Goal: Information Seeking & Learning: Learn about a topic

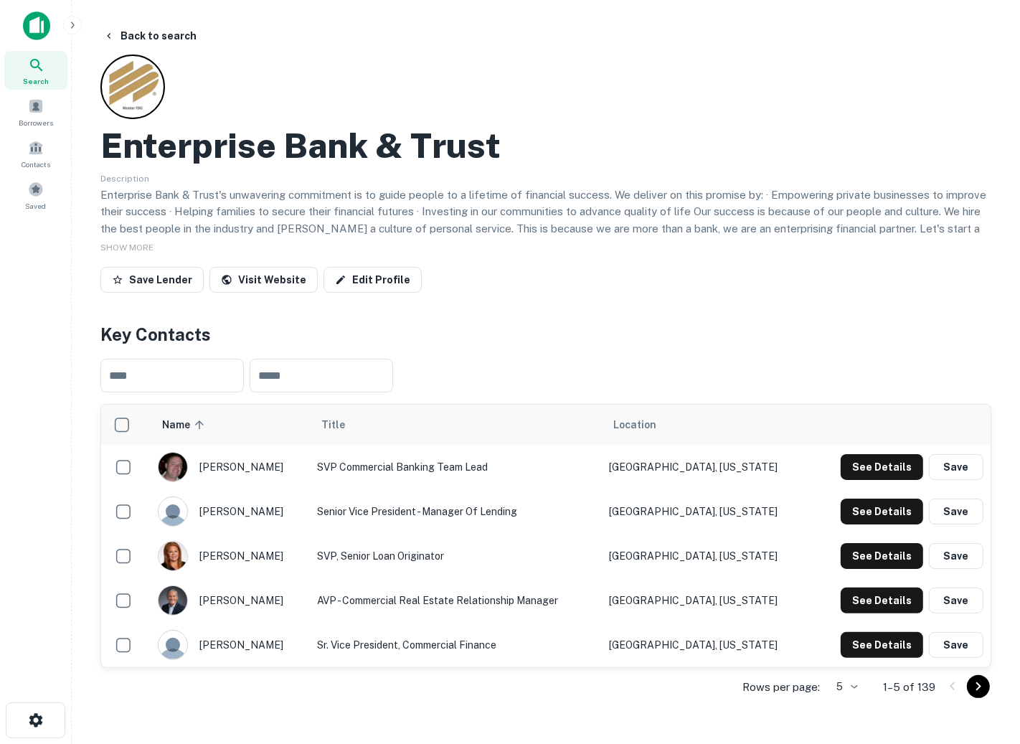
click at [73, 27] on icon "button" at bounding box center [72, 24] width 11 height 11
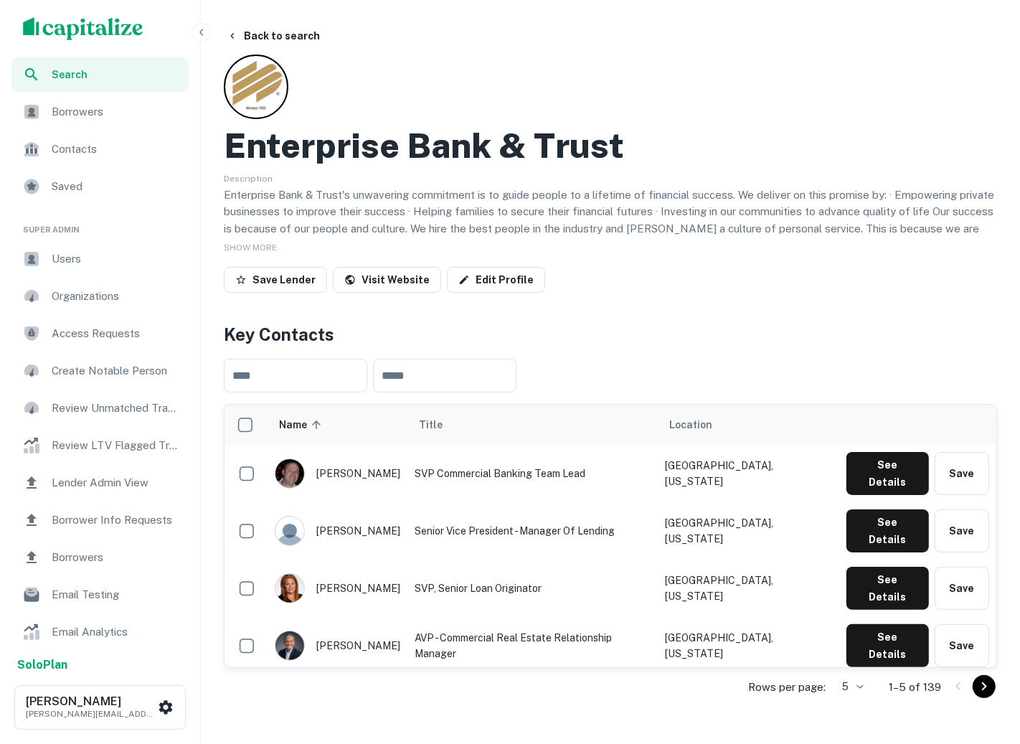
scroll to position [40, 0]
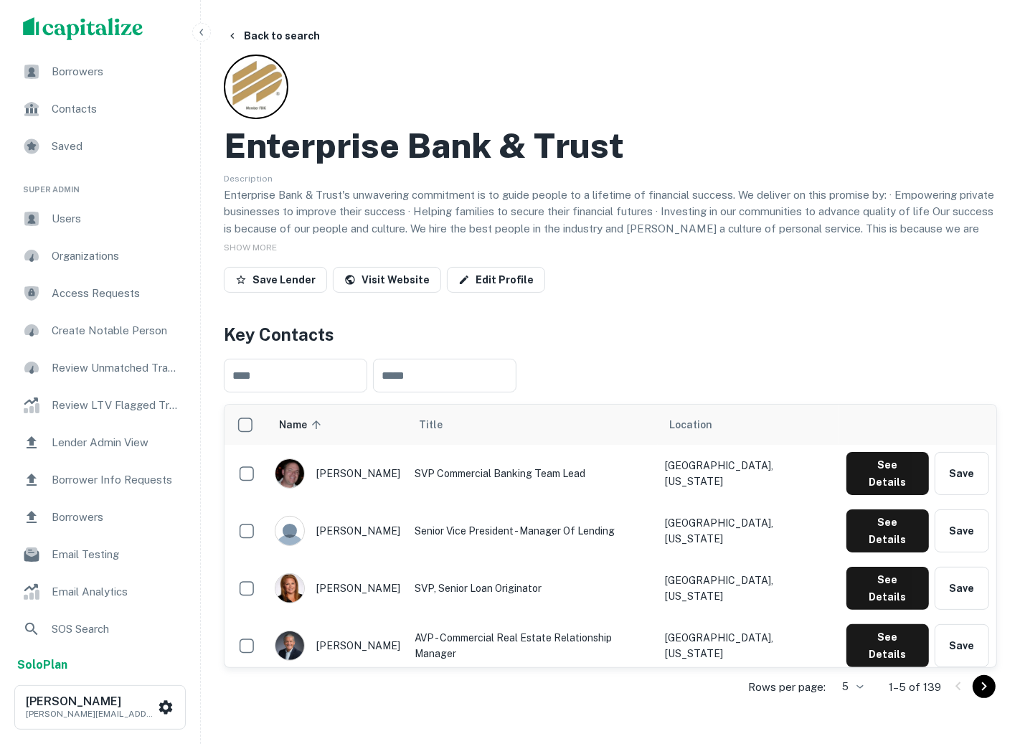
click at [85, 444] on span "Lender Admin View" at bounding box center [116, 442] width 128 height 17
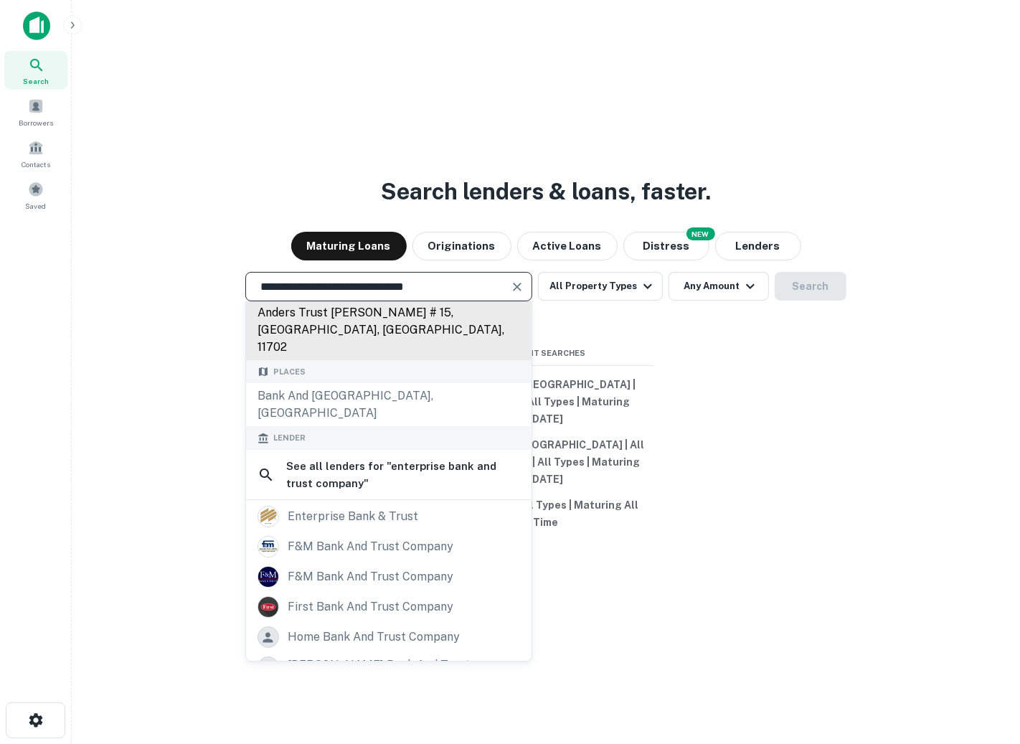
scroll to position [158, 0]
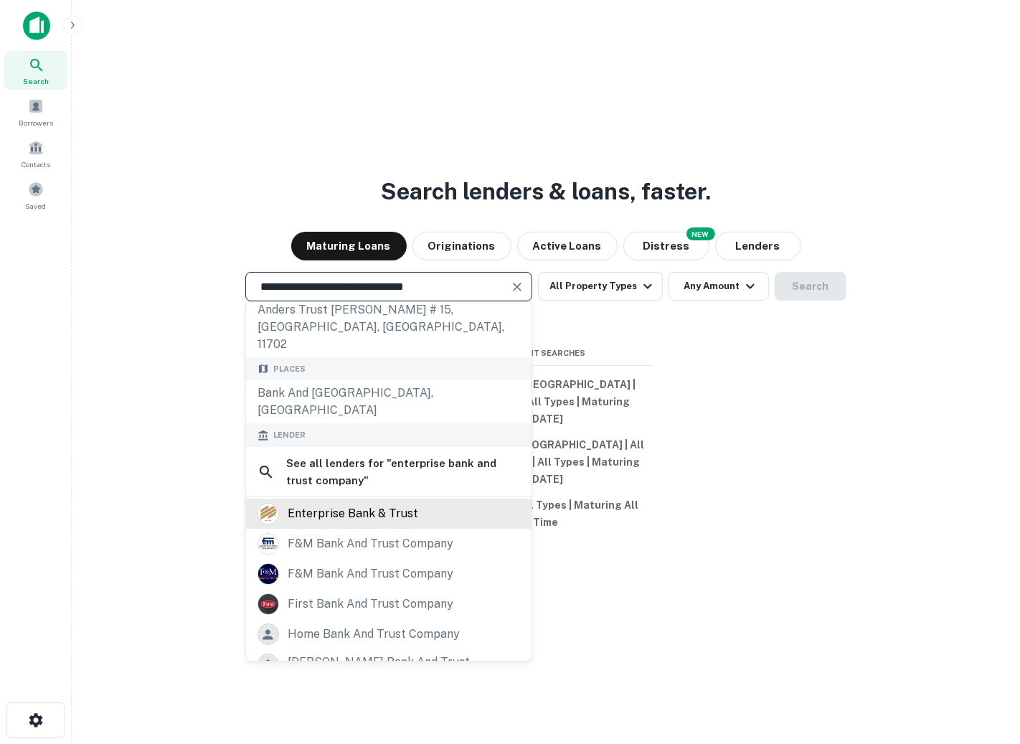
type input "**********"
click at [350, 524] on div "enterprise bank & trust" at bounding box center [353, 514] width 130 height 22
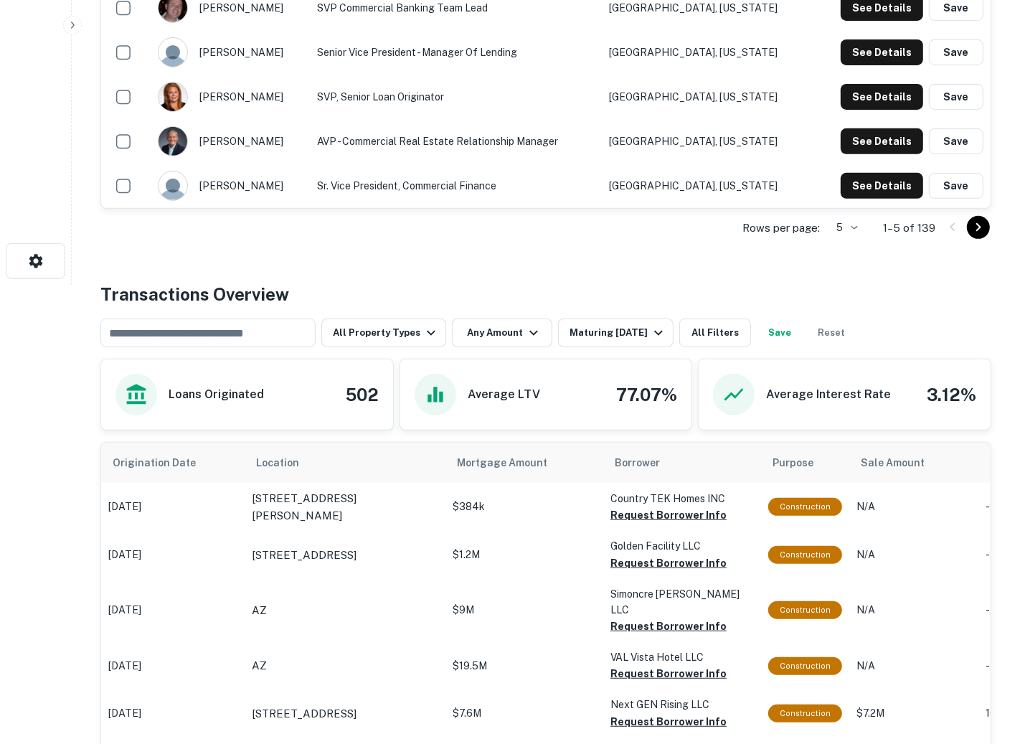
scroll to position [400, 0]
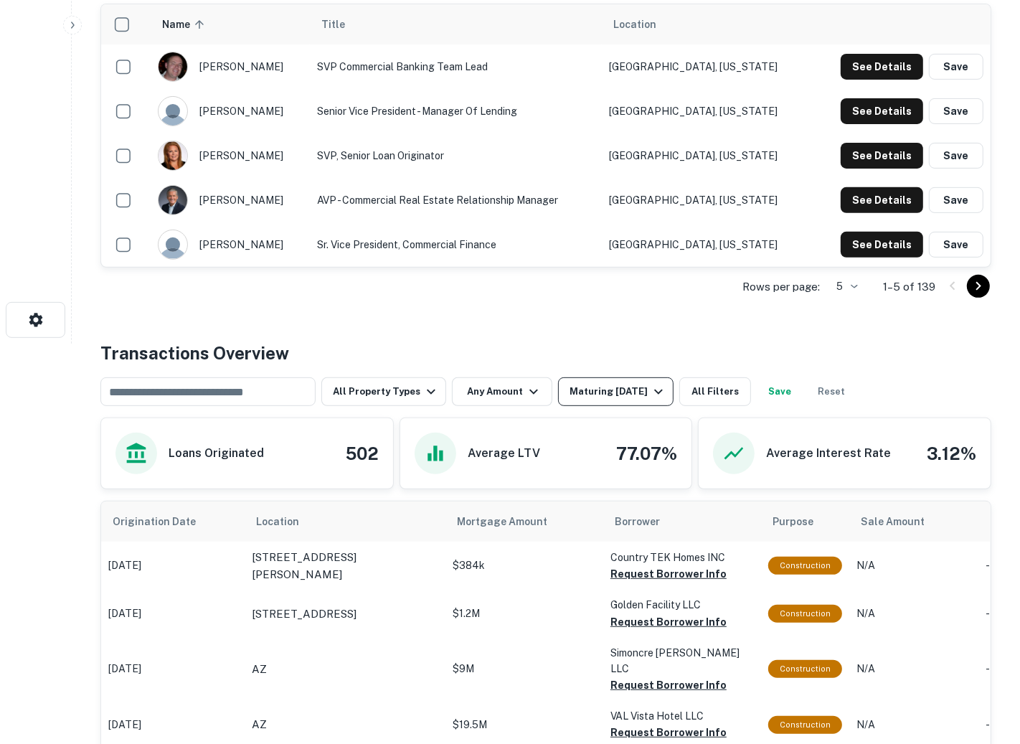
click at [579, 391] on div "Maturing [DATE]" at bounding box center [618, 391] width 98 height 17
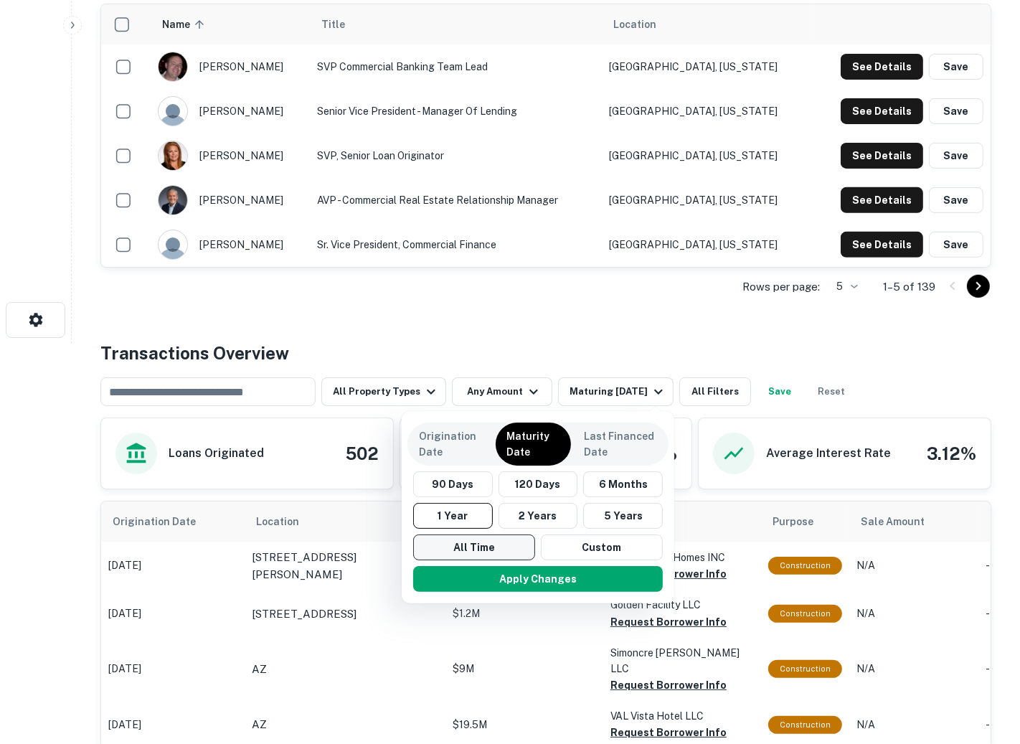
click at [473, 542] on button "All Time" at bounding box center [474, 547] width 122 height 26
click at [480, 578] on button "Apply Changes" at bounding box center [539, 579] width 250 height 26
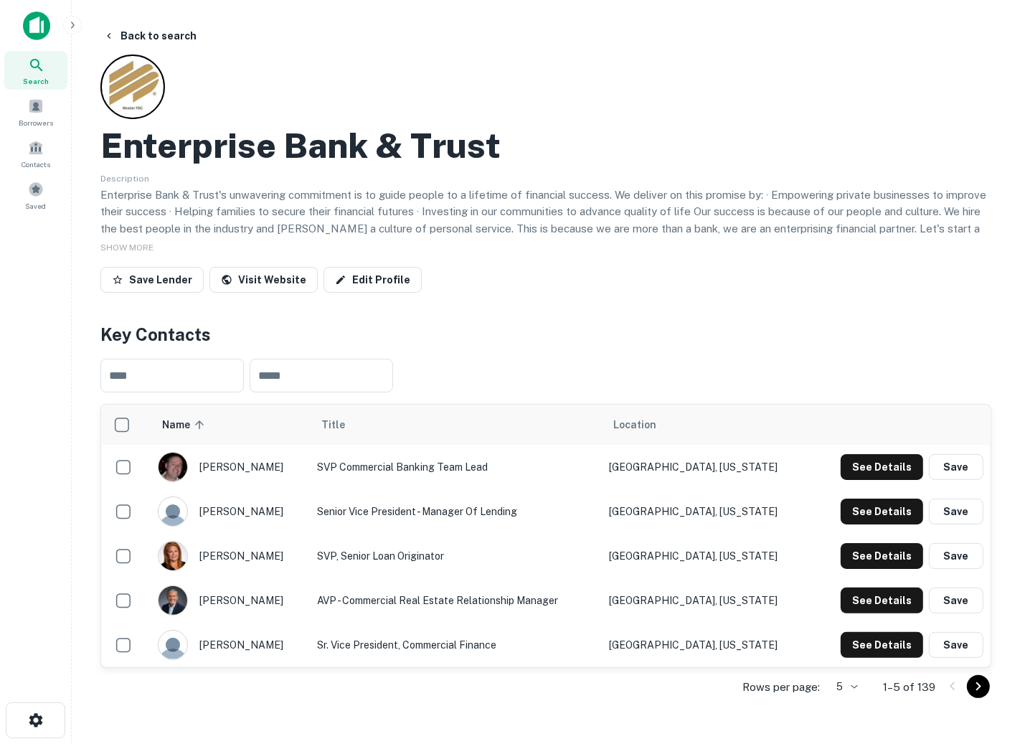
click at [74, 27] on icon "button" at bounding box center [72, 24] width 11 height 11
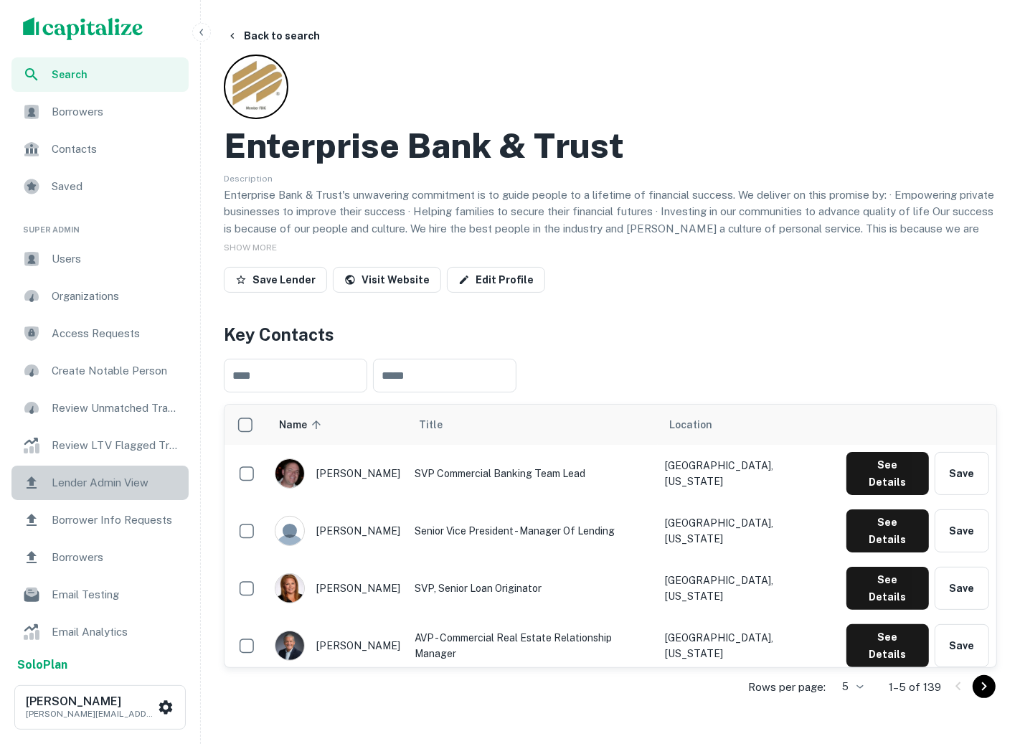
click at [85, 493] on div "Lender Admin View" at bounding box center [99, 482] width 177 height 34
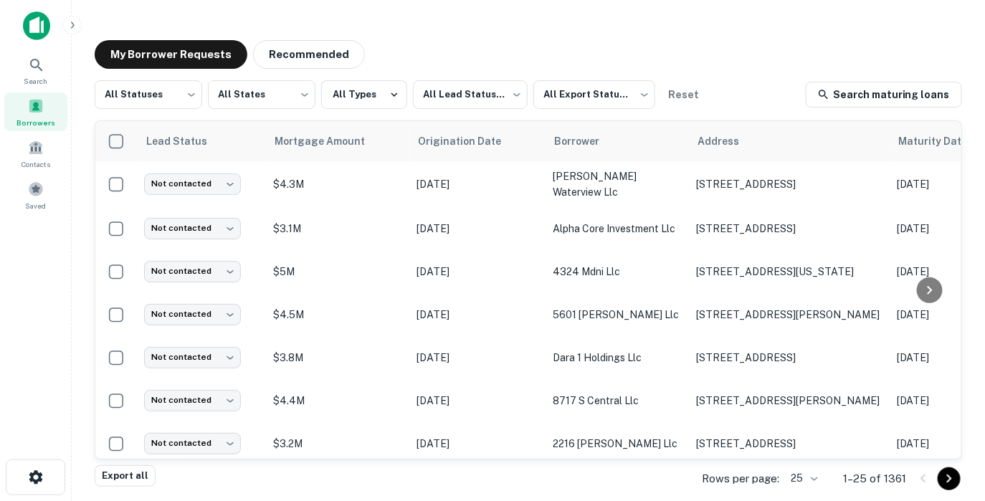
scroll to position [510, 0]
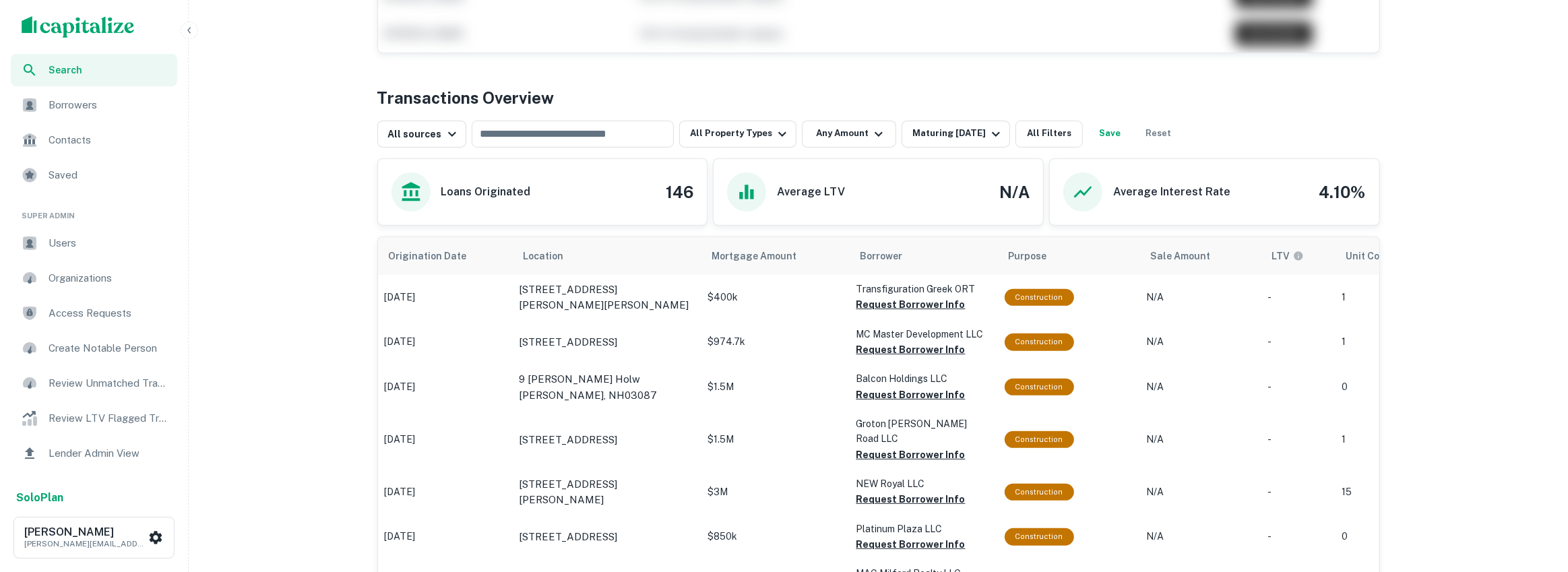
scroll to position [491, 0]
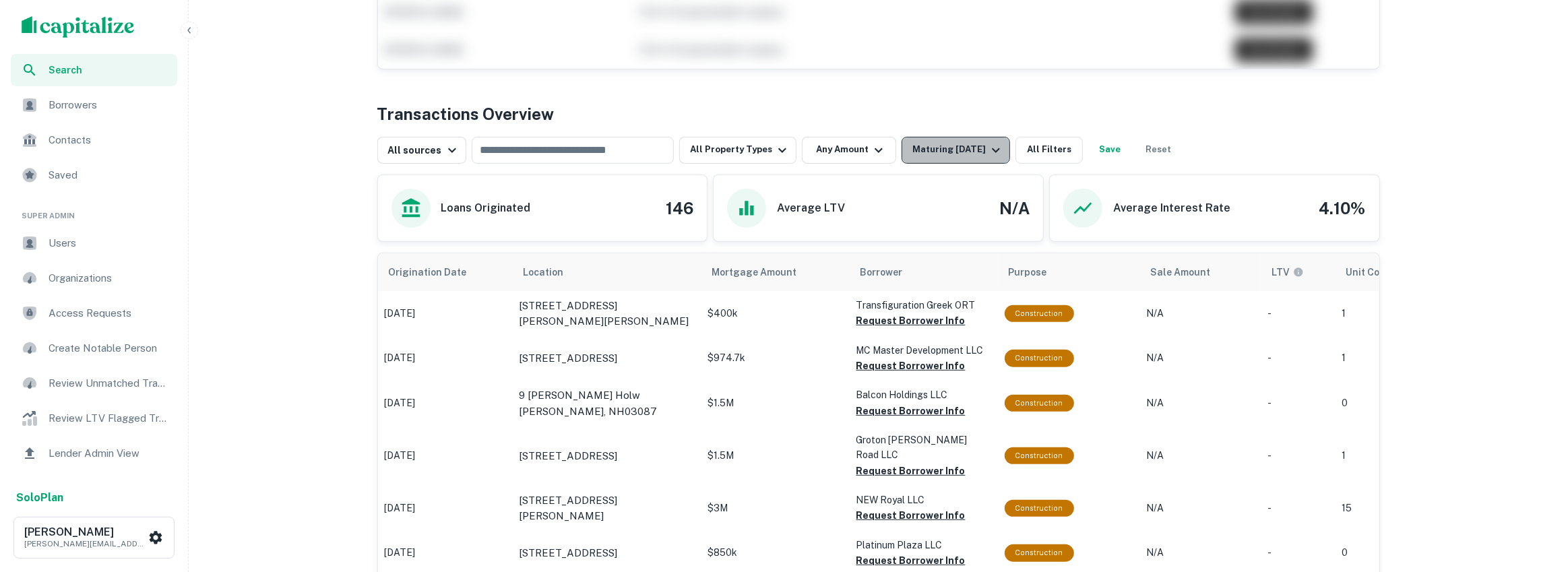
click at [939, 139] on button "Maturing [DATE]" at bounding box center [955, 150] width 108 height 27
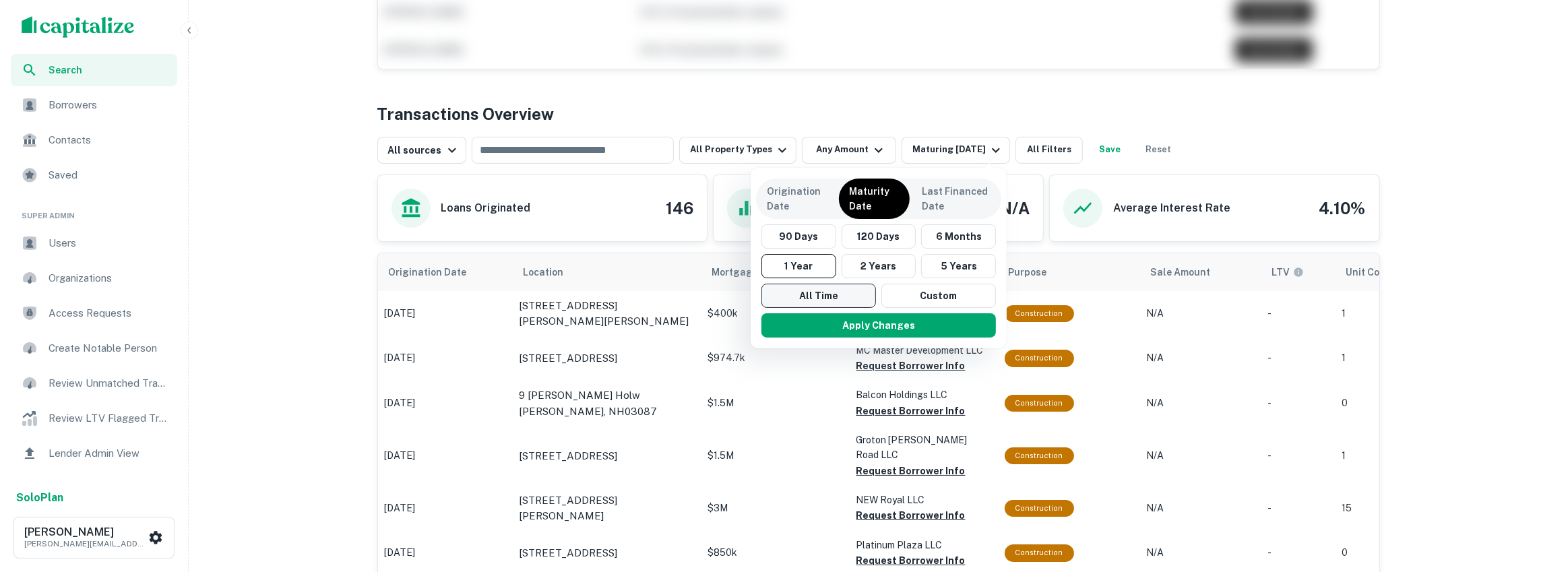
click at [830, 299] on button "All Time" at bounding box center [819, 296] width 115 height 24
click at [828, 327] on button "Apply Changes" at bounding box center [880, 325] width 235 height 24
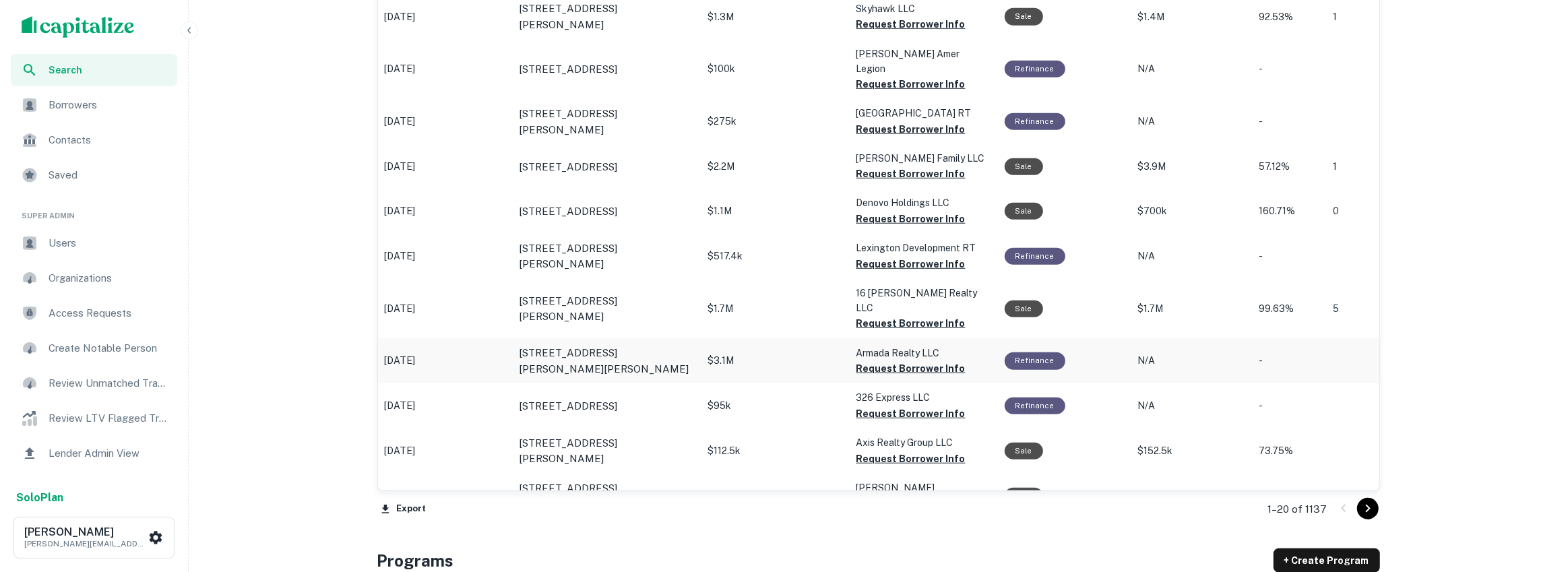
scroll to position [1229, 0]
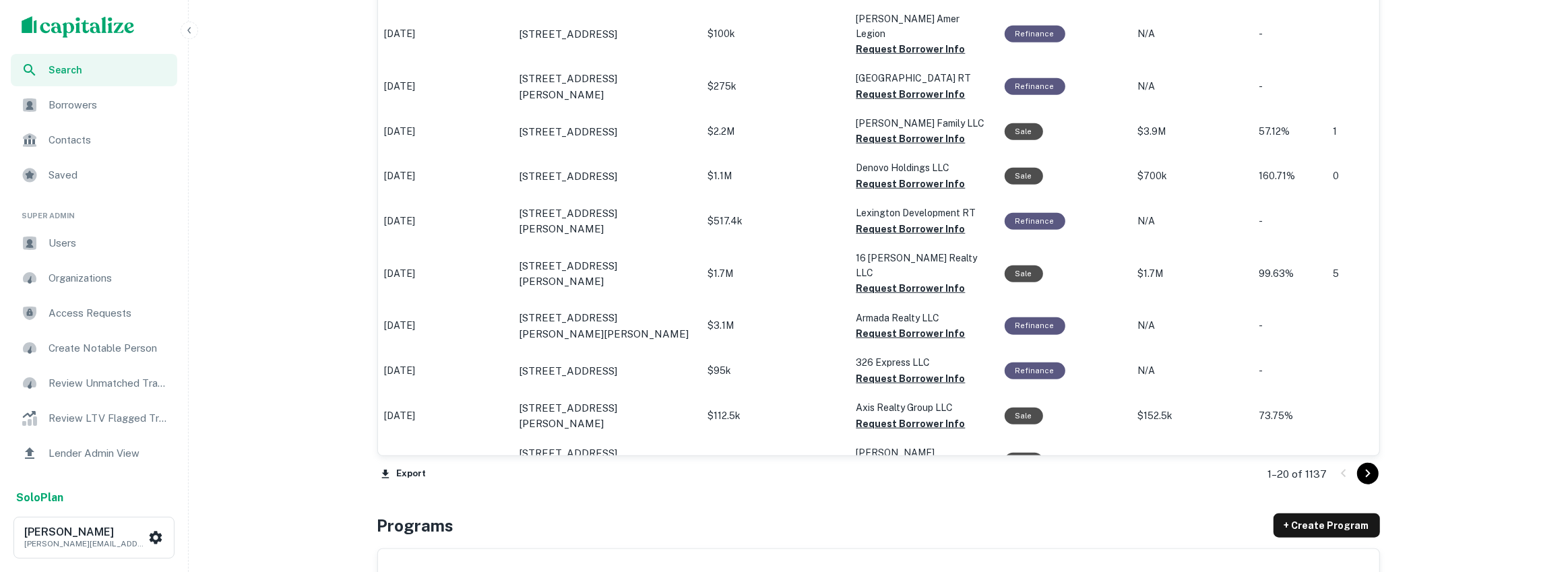
click at [1378, 468] on div at bounding box center [1356, 473] width 46 height 22
click at [1372, 473] on icon "Go to next page" at bounding box center [1368, 472] width 16 height 16
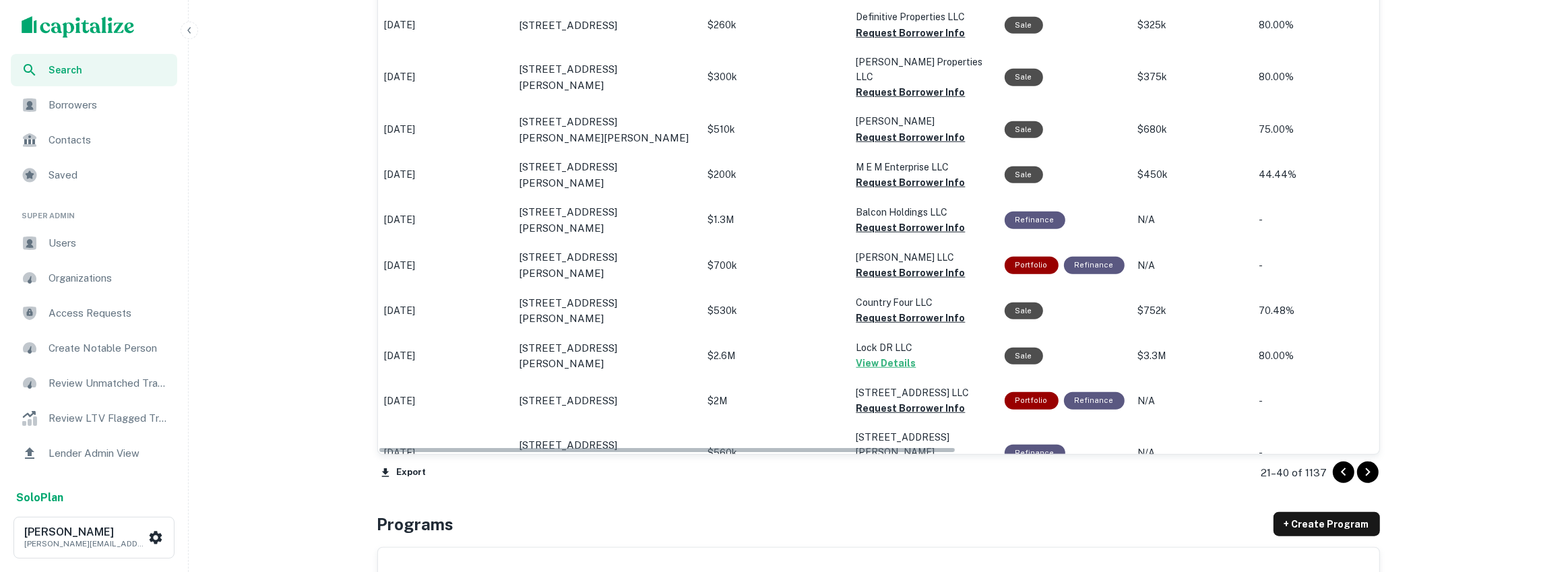
click at [1371, 467] on icon "Go to next page" at bounding box center [1368, 472] width 16 height 16
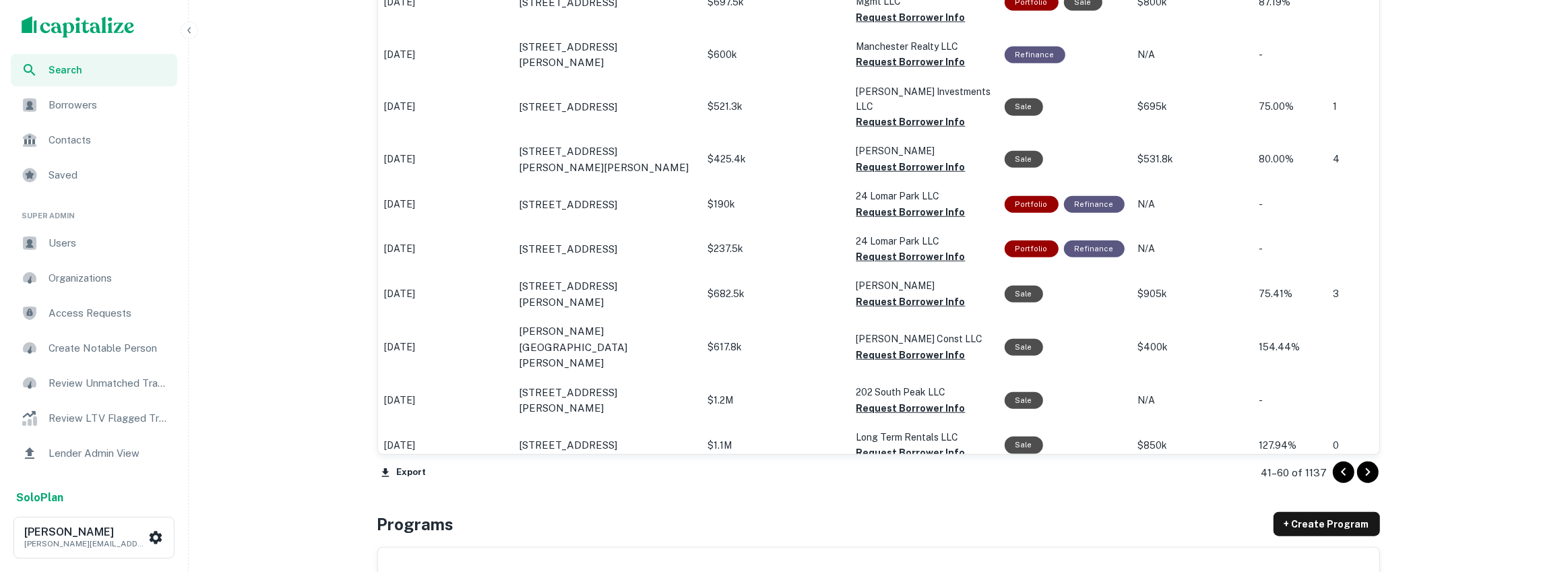
click at [1373, 472] on icon "Go to next page" at bounding box center [1368, 472] width 16 height 16
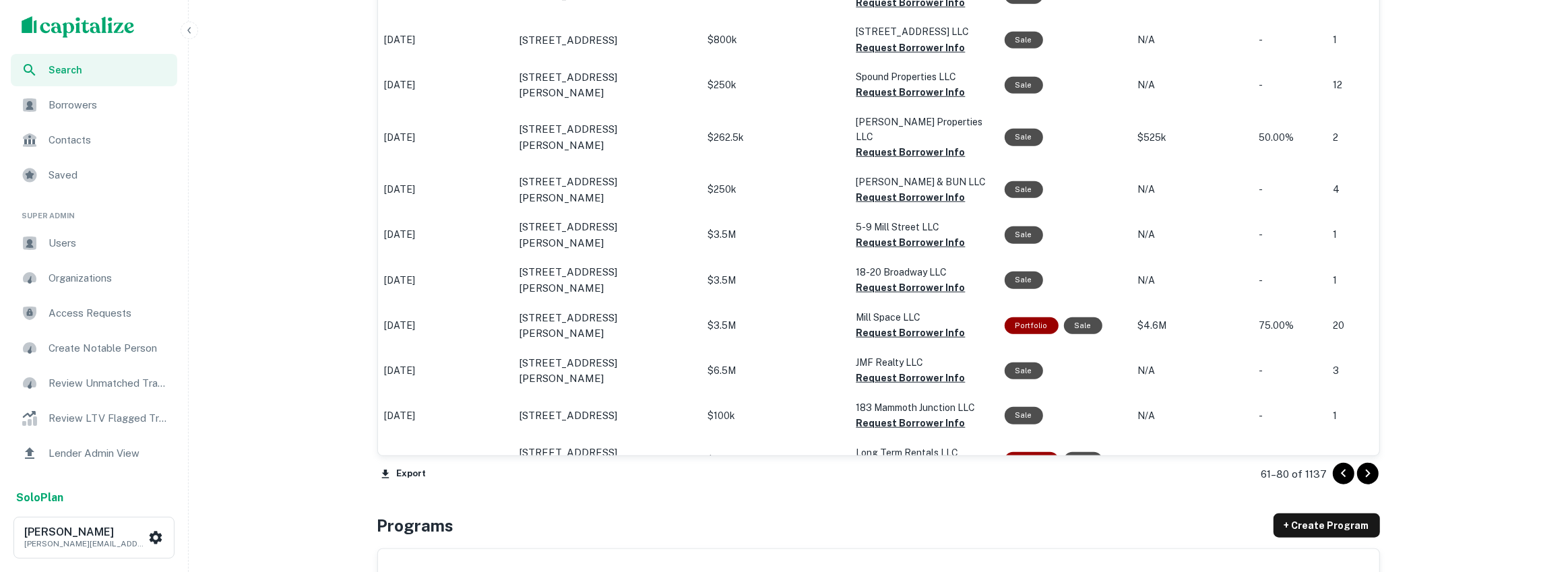
click at [1367, 469] on icon "Go to next page" at bounding box center [1368, 472] width 16 height 16
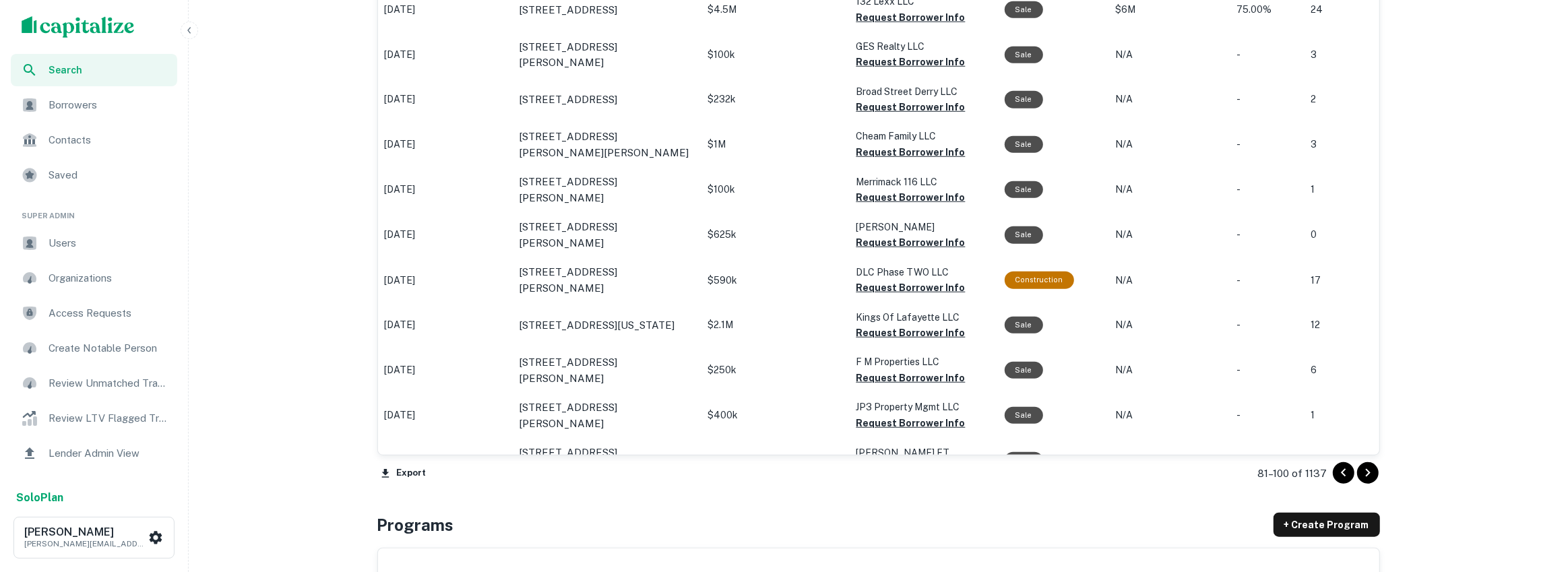
click at [1367, 469] on icon "Go to next page" at bounding box center [1368, 472] width 5 height 8
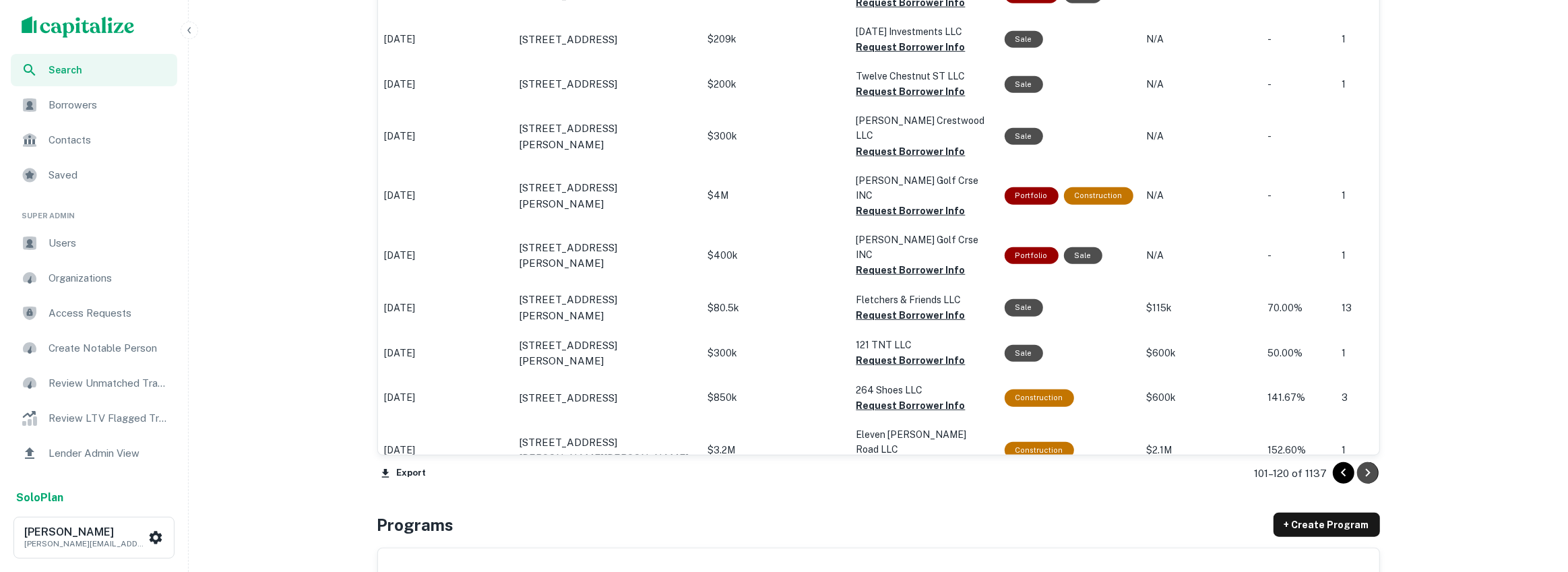
click at [1367, 469] on icon "Go to next page" at bounding box center [1368, 472] width 5 height 8
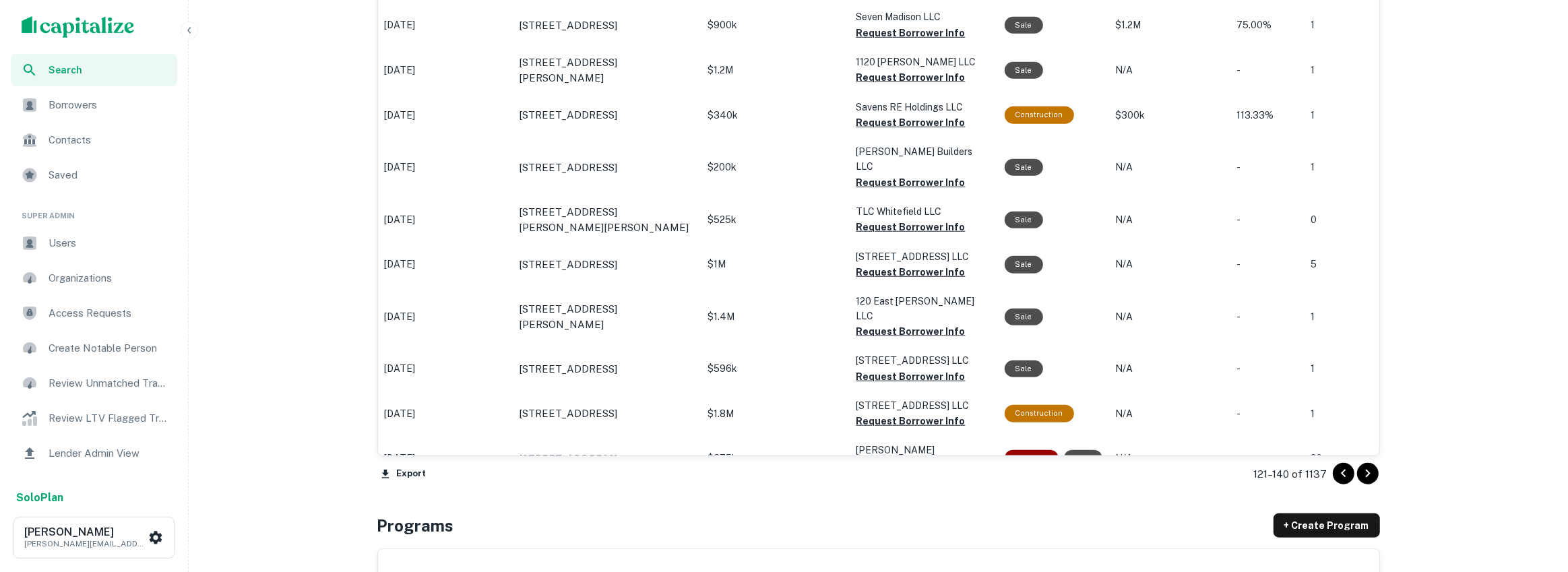
click at [1367, 469] on icon "Go to next page" at bounding box center [1368, 472] width 16 height 16
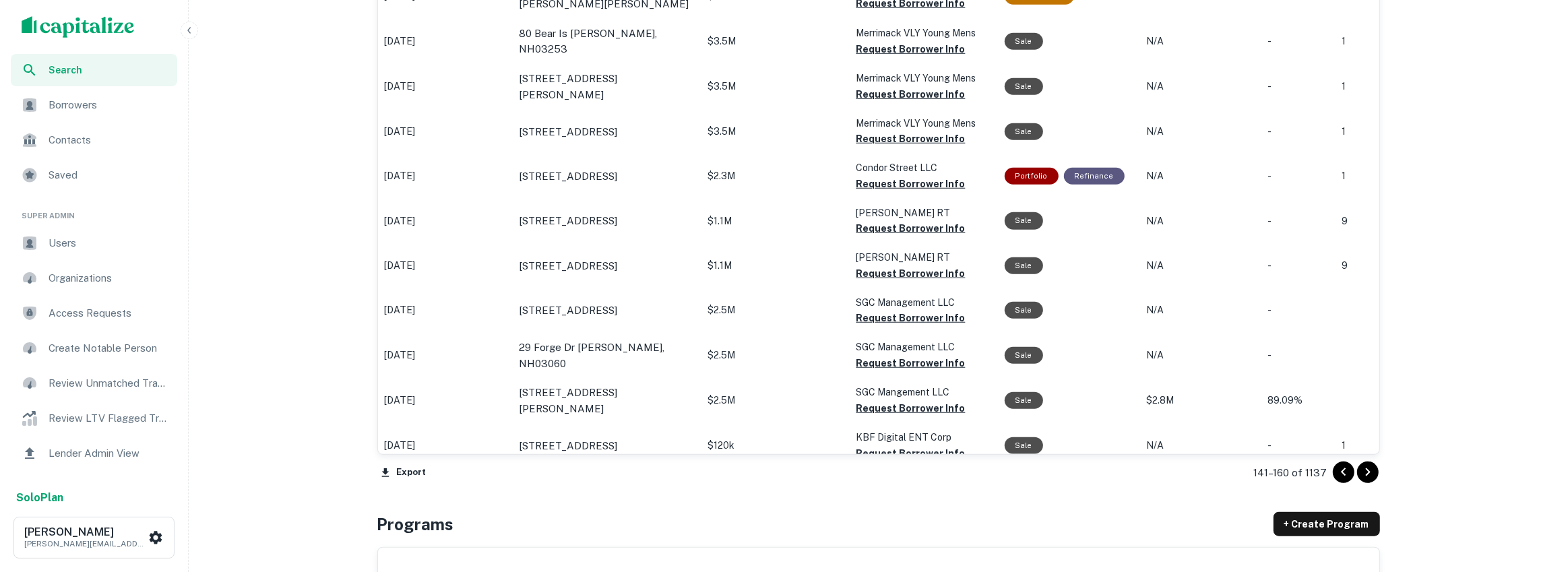
click at [1367, 469] on icon "Go to next page" at bounding box center [1368, 472] width 5 height 8
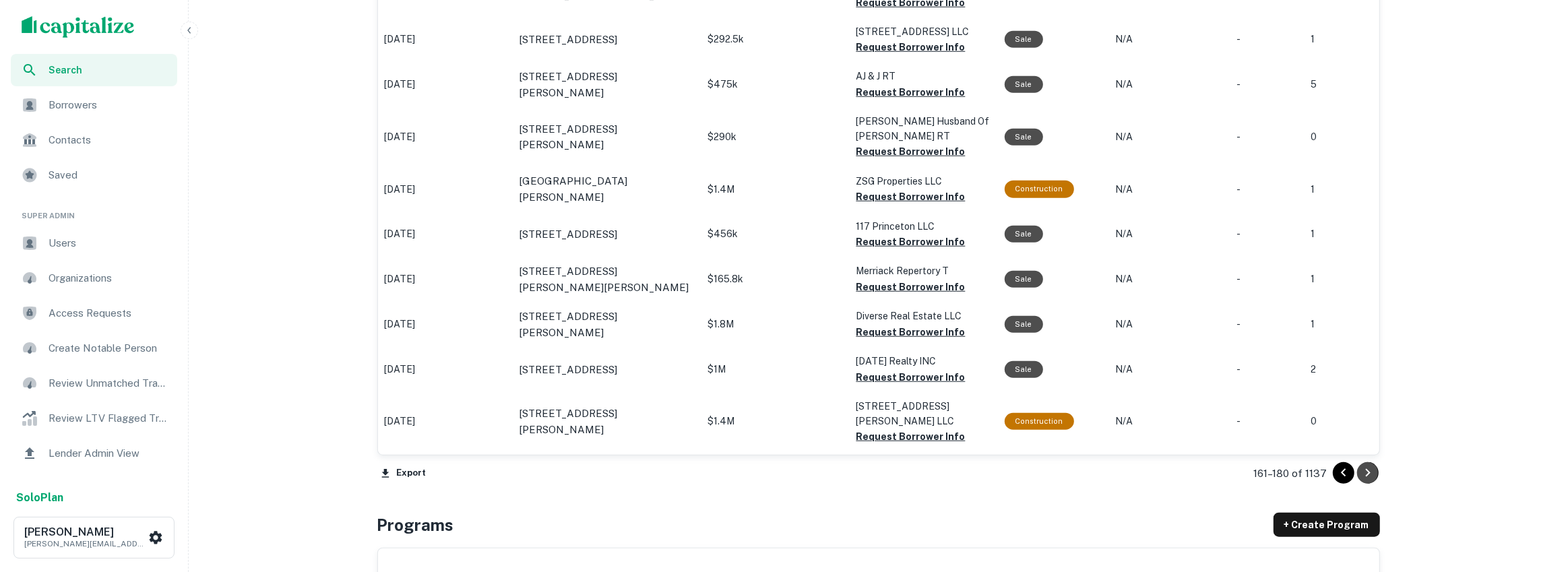
click at [1367, 469] on icon "Go to next page" at bounding box center [1368, 472] width 5 height 8
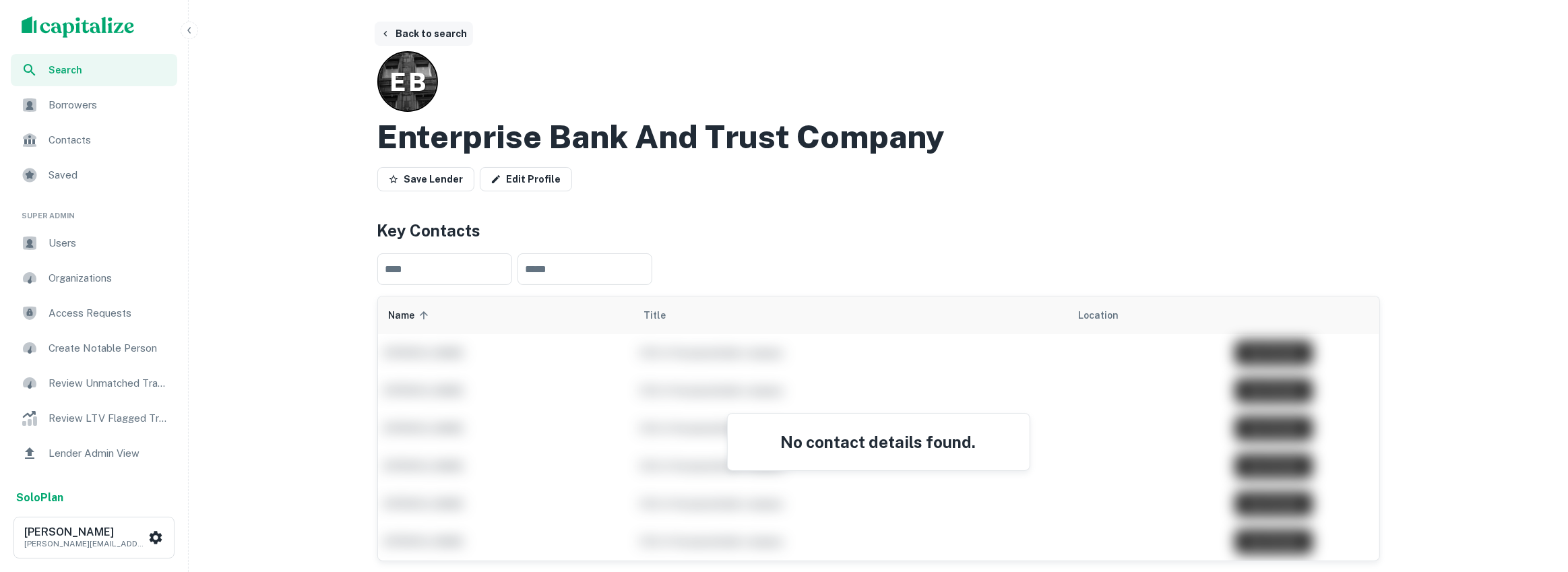
click at [423, 27] on button "Back to search" at bounding box center [424, 34] width 99 height 24
click at [398, 29] on button "Back to search" at bounding box center [424, 34] width 99 height 24
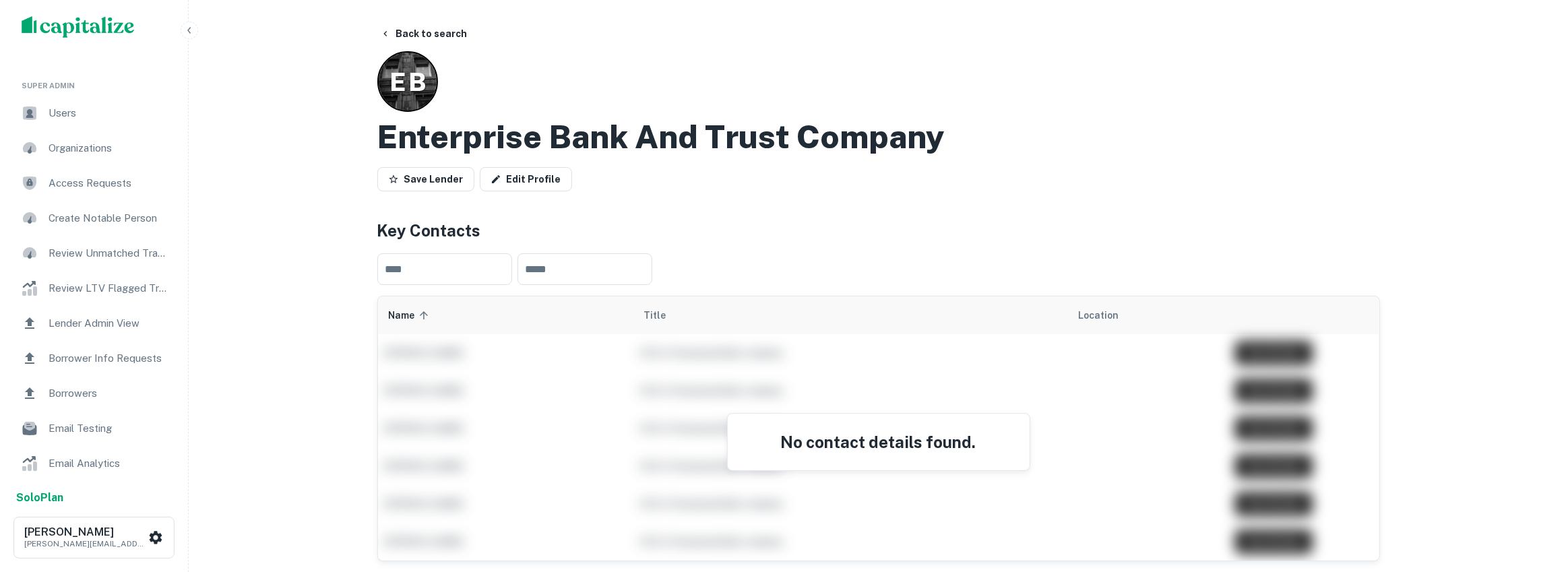
click at [89, 329] on span "Lender Admin View" at bounding box center [109, 323] width 120 height 16
